Goal: Information Seeking & Learning: Learn about a topic

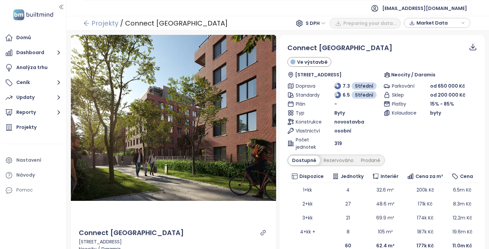
click at [96, 19] on link "Projekty" at bounding box center [100, 23] width 35 height 12
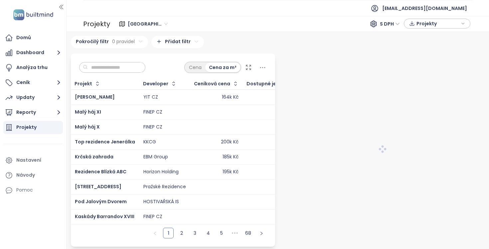
click at [111, 68] on input "text" at bounding box center [115, 68] width 54 height 10
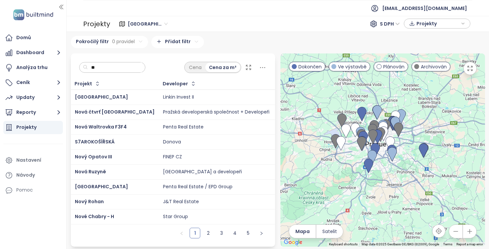
type input "*"
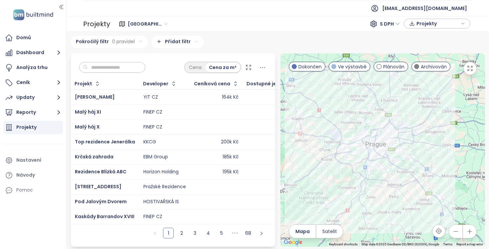
click at [136, 26] on span "Praha" at bounding box center [148, 24] width 40 height 10
click at [161, 23] on div "Praha S DPH Projekty" at bounding box center [291, 24] width 358 height 11
click at [120, 23] on icon at bounding box center [122, 24] width 7 height 11
click at [137, 24] on span "[GEOGRAPHIC_DATA]" at bounding box center [148, 24] width 40 height 10
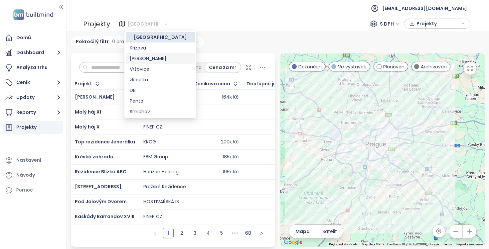
click at [248, 31] on div "Projekty Praha S DPH Projekty" at bounding box center [278, 24] width 422 height 16
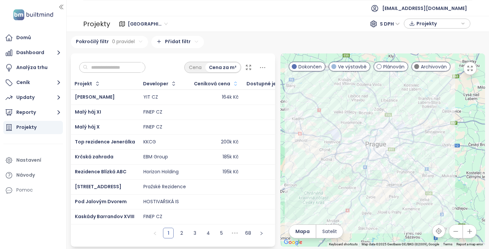
click at [234, 82] on icon "button" at bounding box center [235, 84] width 7 height 7
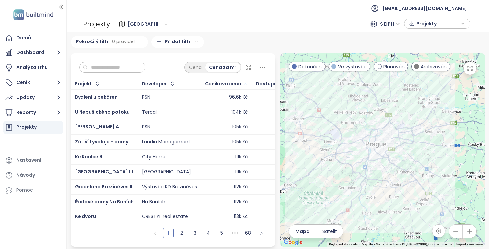
click at [266, 69] on icon at bounding box center [262, 68] width 8 height 8
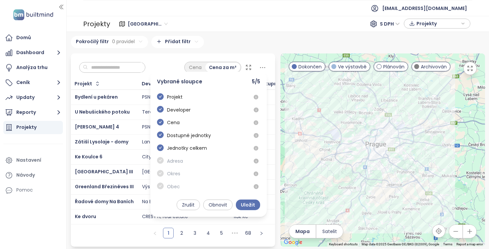
click at [265, 67] on icon at bounding box center [262, 67] width 5 height 1
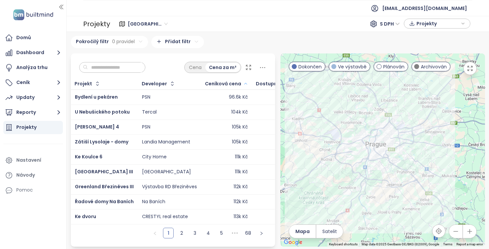
click at [175, 40] on html "Domů Dashboard Analýza trhu Ceník Updaty Reporty Projekty Nastavení Návody Pomo…" at bounding box center [244, 124] width 489 height 249
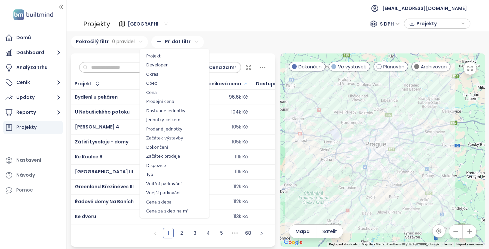
click at [175, 40] on html "Domů Dashboard Analýza trhu Ceník Updaty Reporty Projekty Nastavení Návody Pomo…" at bounding box center [244, 124] width 489 height 249
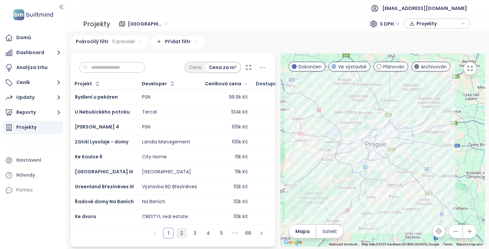
click at [179, 234] on link "2" at bounding box center [182, 234] width 10 height 10
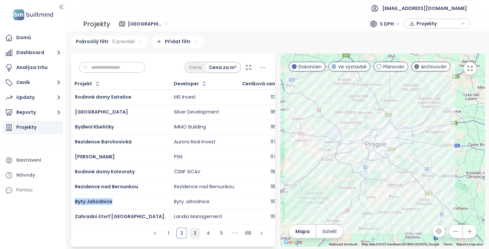
click at [194, 231] on link "3" at bounding box center [195, 234] width 10 height 10
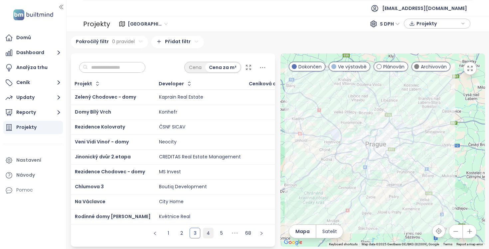
click at [210, 231] on link "4" at bounding box center [208, 234] width 10 height 10
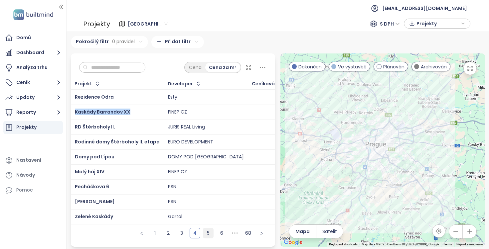
click at [205, 231] on link "5" at bounding box center [208, 234] width 10 height 10
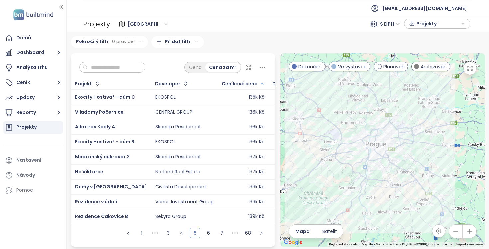
click at [199, 148] on td "EKOSPOL" at bounding box center [184, 142] width 67 height 15
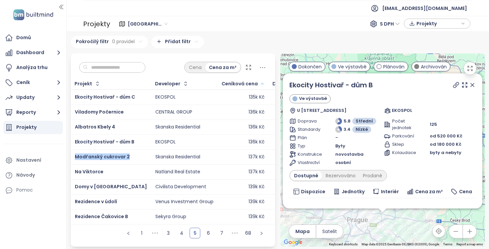
click at [51, 204] on div "Domů Dashboard Analýza trhu Ceník Updaty Reporty Projekty Nastavení Návody Pomoc" at bounding box center [33, 124] width 66 height 249
click at [67, 192] on div at bounding box center [65, 124] width 3 height 249
click at [68, 189] on div "Cena Cena za m² Projekt Developer Ceníková cena Dostupné jednotky Jednotky celk…" at bounding box center [173, 151] width 210 height 194
click at [208, 233] on link "6" at bounding box center [208, 234] width 10 height 10
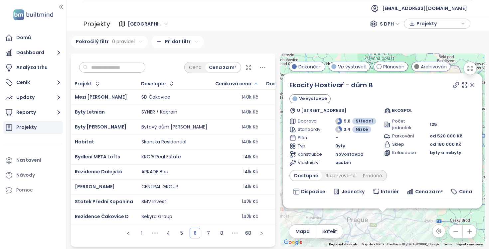
click at [102, 232] on div "1 ••• 4 5 6 7 8 ••• 68" at bounding box center [173, 236] width 205 height 22
click at [204, 234] on link "7" at bounding box center [208, 234] width 10 height 10
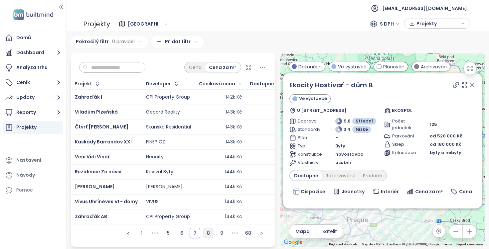
click at [207, 232] on link "8" at bounding box center [208, 234] width 10 height 10
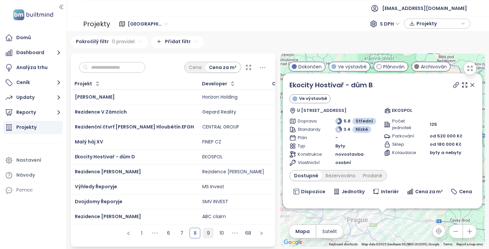
click at [208, 233] on link "9" at bounding box center [208, 234] width 10 height 10
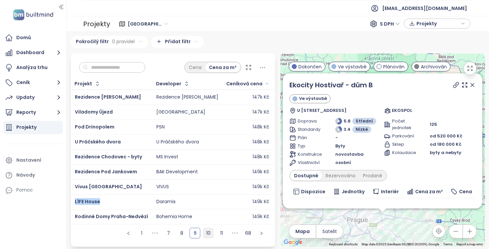
click at [206, 234] on link "10" at bounding box center [208, 234] width 10 height 10
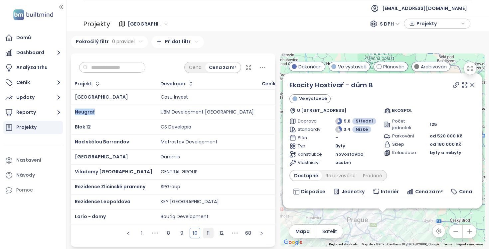
click at [209, 232] on link "11" at bounding box center [208, 234] width 10 height 10
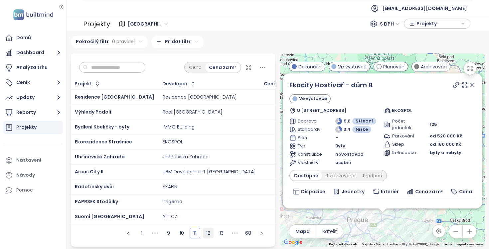
click at [207, 233] on link "12" at bounding box center [208, 234] width 10 height 10
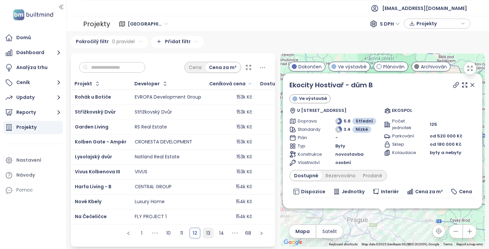
click at [210, 233] on link "13" at bounding box center [208, 234] width 10 height 10
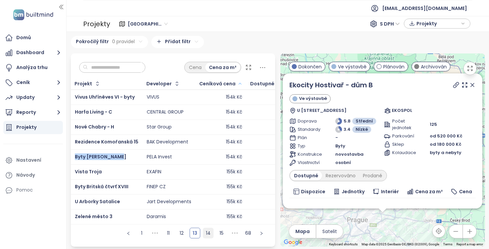
click at [207, 232] on link "14" at bounding box center [208, 234] width 10 height 10
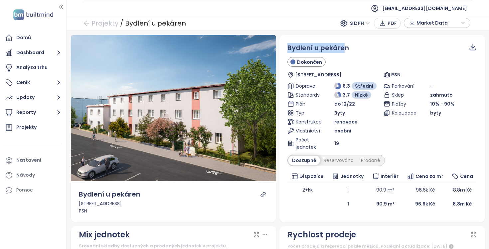
drag, startPoint x: 288, startPoint y: 47, endPoint x: 345, endPoint y: 52, distance: 57.0
click at [345, 52] on span "Bydlení u pekáren" at bounding box center [318, 47] width 62 height 9
click at [316, 49] on span "Bydlení u pekáren" at bounding box center [318, 47] width 62 height 9
drag, startPoint x: 289, startPoint y: 47, endPoint x: 350, endPoint y: 48, distance: 61.6
click at [350, 48] on div "Bydlení u pekáren" at bounding box center [382, 48] width 190 height 10
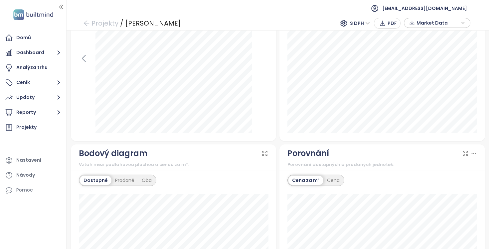
scroll to position [465, 0]
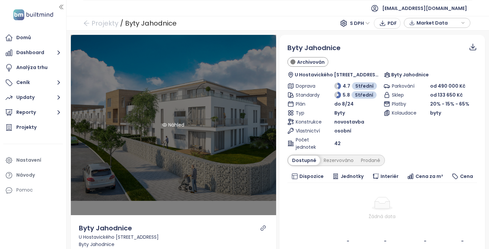
click at [185, 122] on div "Náhled" at bounding box center [173, 124] width 25 height 7
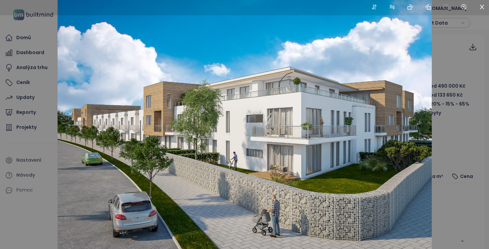
click at [414, 82] on img at bounding box center [245, 124] width 374 height 249
click at [460, 58] on div at bounding box center [244, 124] width 489 height 249
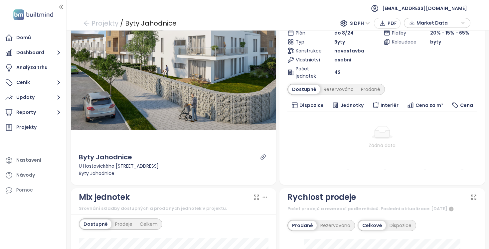
scroll to position [79, 0]
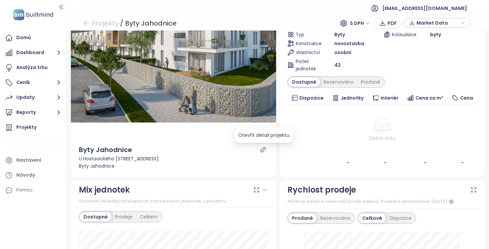
click at [261, 151] on icon "link" at bounding box center [263, 150] width 6 height 6
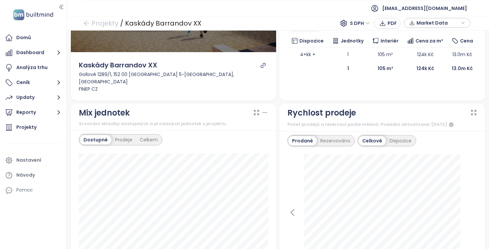
scroll to position [113, 0]
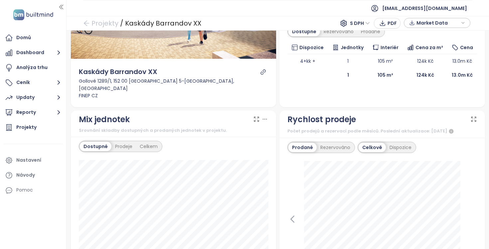
click at [262, 73] on icon "link" at bounding box center [262, 72] width 5 height 5
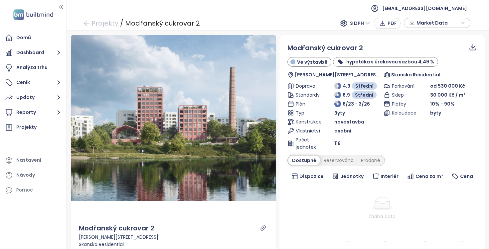
click at [264, 226] on icon "link" at bounding box center [263, 229] width 6 height 6
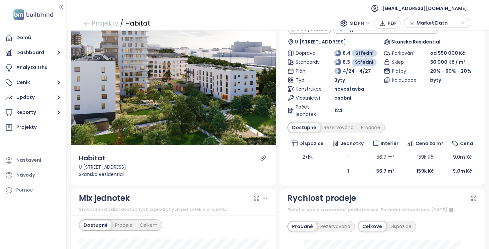
scroll to position [79, 0]
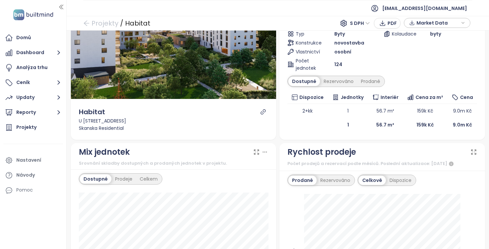
click at [265, 105] on div "Habitat U Stavoservisu 10, 108 00 Praha 10, Czechia Skanska Residential" at bounding box center [174, 119] width 206 height 41
click at [264, 114] on icon "link" at bounding box center [263, 112] width 6 height 6
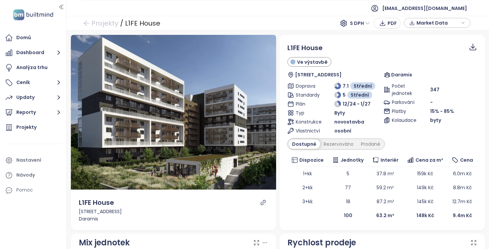
click at [263, 203] on icon "link" at bounding box center [262, 202] width 5 height 5
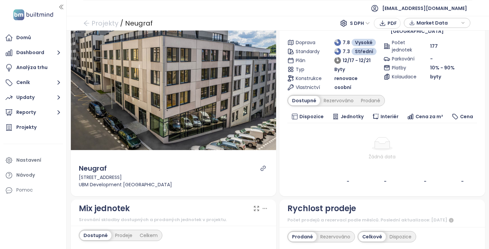
scroll to position [49, 0]
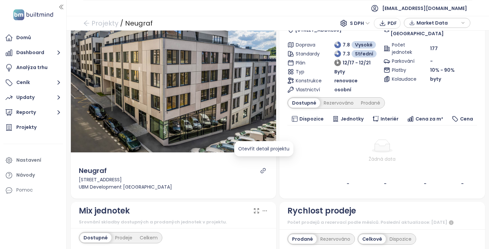
click at [266, 168] on div at bounding box center [263, 171] width 8 height 6
click at [262, 168] on icon "link" at bounding box center [263, 171] width 6 height 6
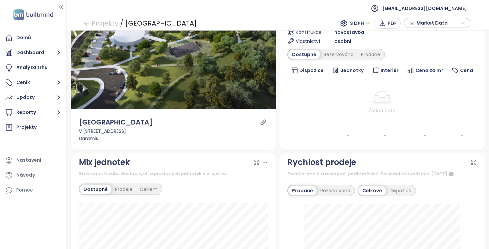
scroll to position [91, 0]
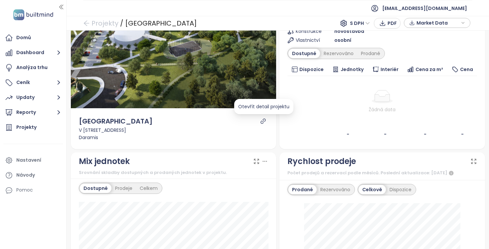
click at [264, 123] on icon "link" at bounding box center [263, 121] width 6 height 6
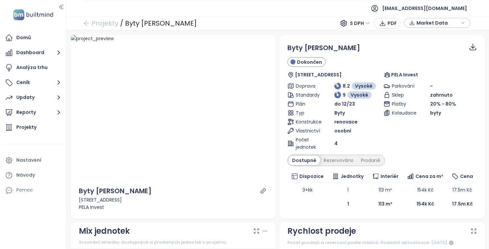
click at [262, 187] on div at bounding box center [263, 191] width 10 height 10
click at [261, 190] on icon "link" at bounding box center [263, 191] width 6 height 6
